Goal: Find specific page/section: Find specific page/section

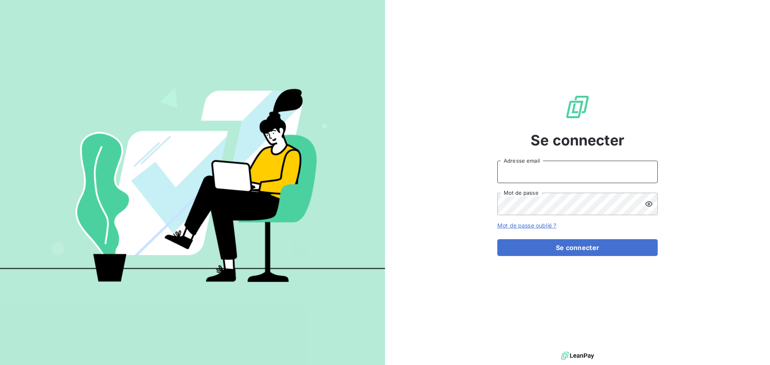
click at [552, 172] on input "Adresse email" at bounding box center [577, 172] width 160 height 22
type input "[PERSON_NAME][EMAIL_ADDRESS][DOMAIN_NAME]"
click at [497, 239] on button "Se connecter" at bounding box center [577, 247] width 160 height 17
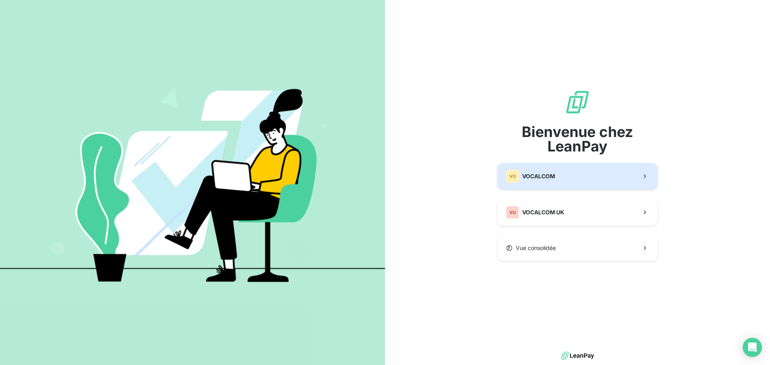
click at [556, 172] on button "VO VOCALCOM" at bounding box center [577, 176] width 160 height 26
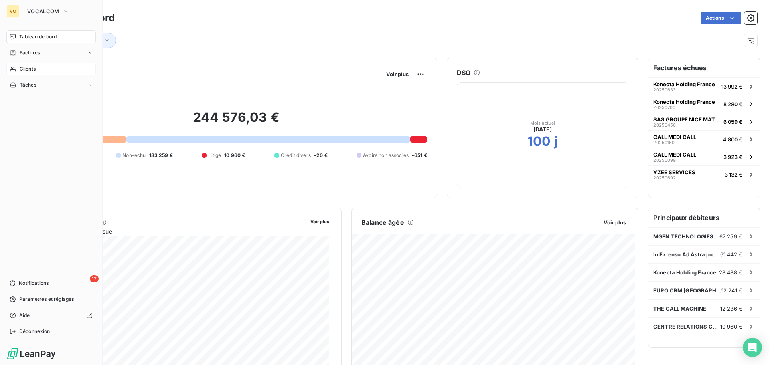
click at [29, 67] on span "Clients" at bounding box center [28, 68] width 16 height 7
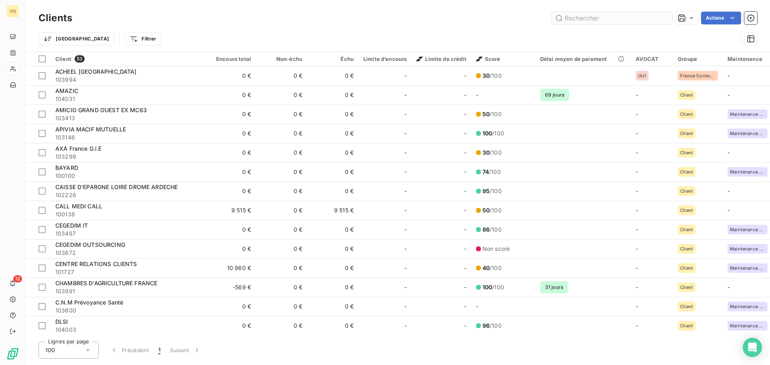
click at [611, 19] on input "text" at bounding box center [612, 18] width 120 height 13
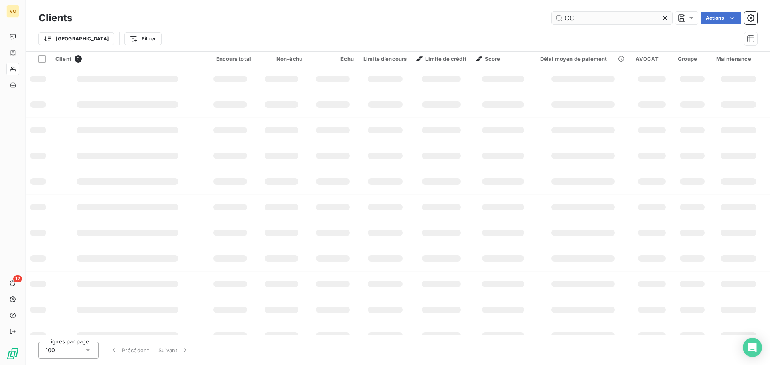
type input "C"
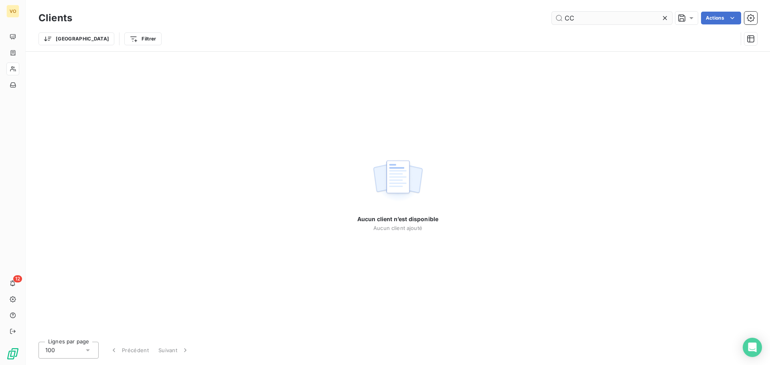
type input "C"
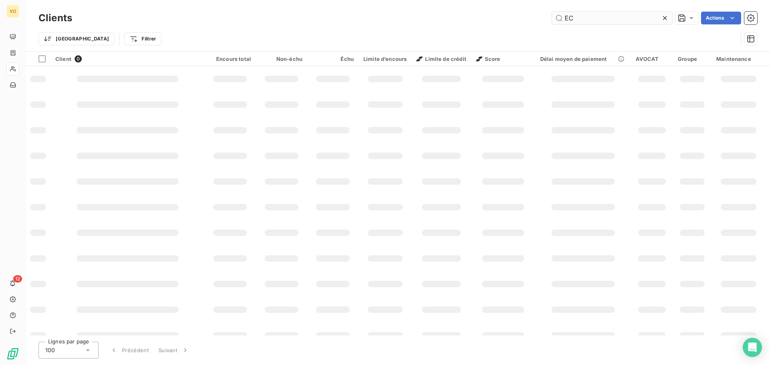
type input "E"
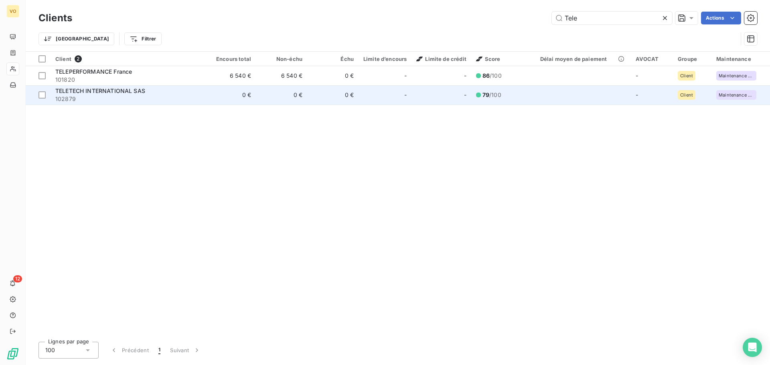
type input "Tele"
click at [139, 89] on span "TELETECH INTERNATIONAL SAS" at bounding box center [100, 90] width 90 height 7
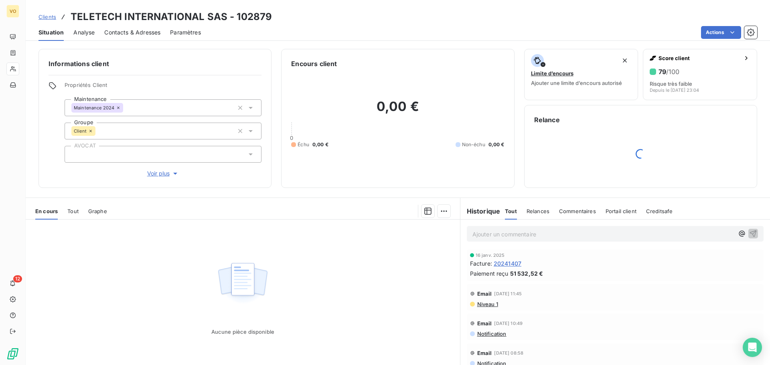
scroll to position [33, 0]
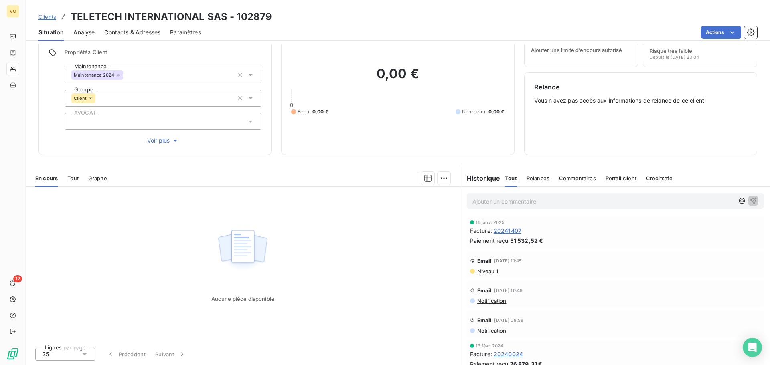
click at [509, 230] on span "20241407" at bounding box center [507, 230] width 28 height 8
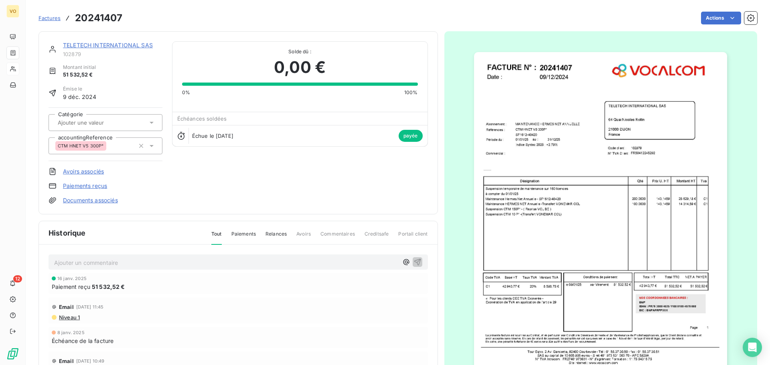
click at [571, 92] on img "button" at bounding box center [600, 215] width 253 height 327
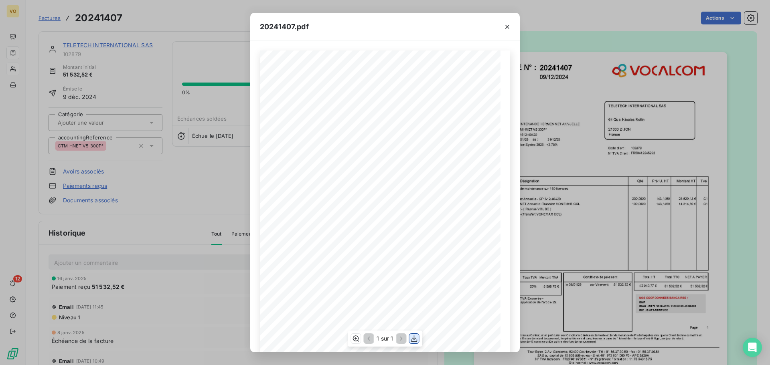
click at [412, 335] on icon "button" at bounding box center [414, 339] width 8 height 8
click at [504, 26] on icon "button" at bounding box center [507, 27] width 8 height 8
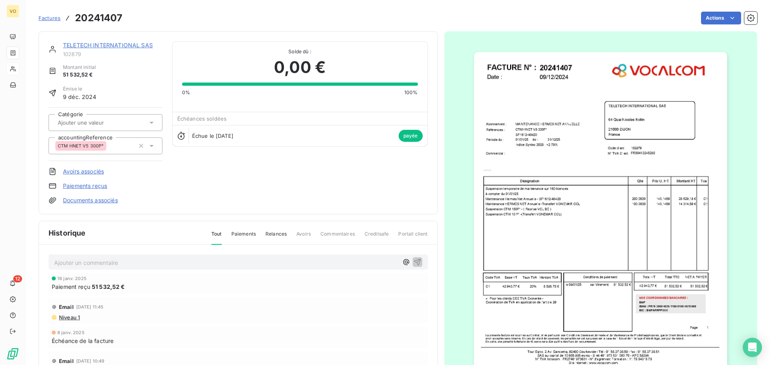
click at [116, 42] on link "TELETECH INTERNATIONAL SAS" at bounding box center [108, 45] width 90 height 7
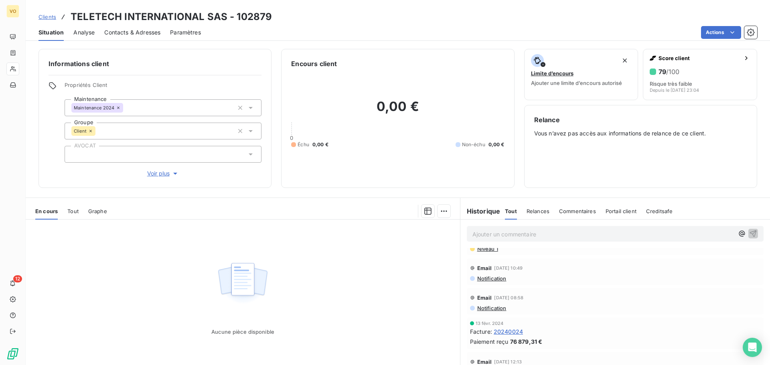
scroll to position [56, 0]
click at [502, 334] on span "20240024" at bounding box center [507, 331] width 29 height 8
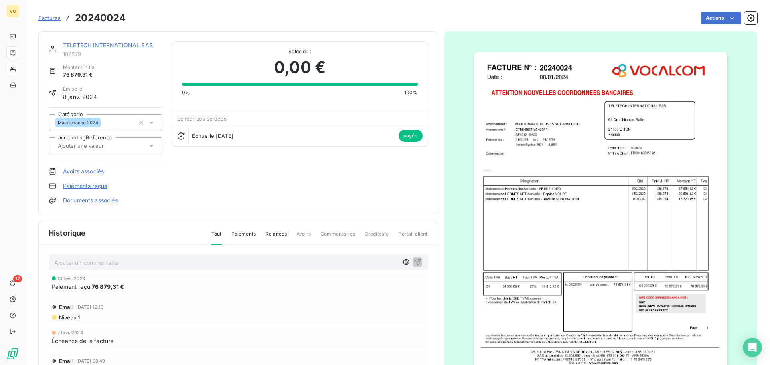
click at [609, 178] on img "button" at bounding box center [600, 215] width 253 height 327
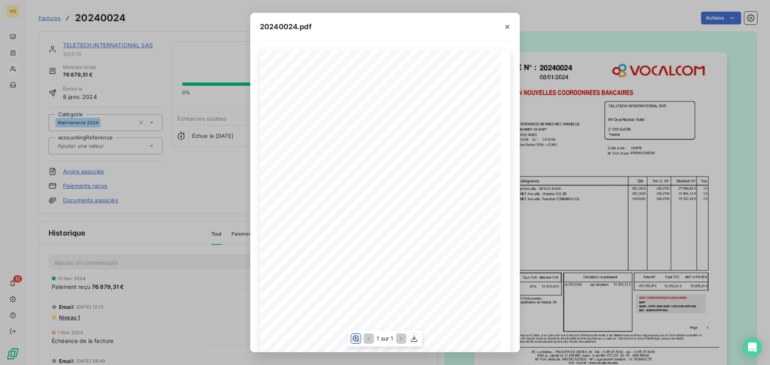
click at [359, 337] on icon "button" at bounding box center [356, 339] width 8 height 8
click at [604, 216] on div "20240024.pdf Références : FACTURE N° : TELETECH INTERNATIONAL SAS 64 Quai [PERS…" at bounding box center [385, 182] width 770 height 365
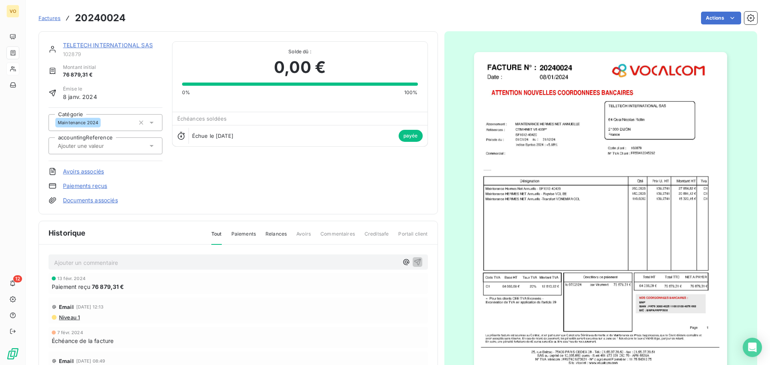
click at [621, 210] on img "button" at bounding box center [600, 215] width 253 height 327
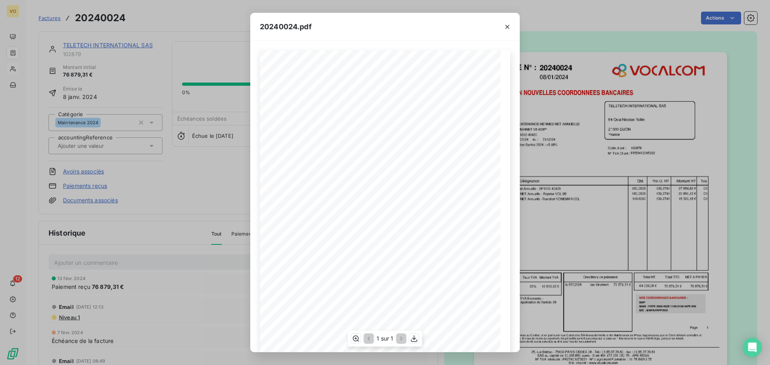
scroll to position [19, 0]
click at [415, 343] on button "button" at bounding box center [414, 339] width 10 height 10
click at [507, 26] on icon "button" at bounding box center [507, 27] width 4 height 4
